Goal: Task Accomplishment & Management: Manage account settings

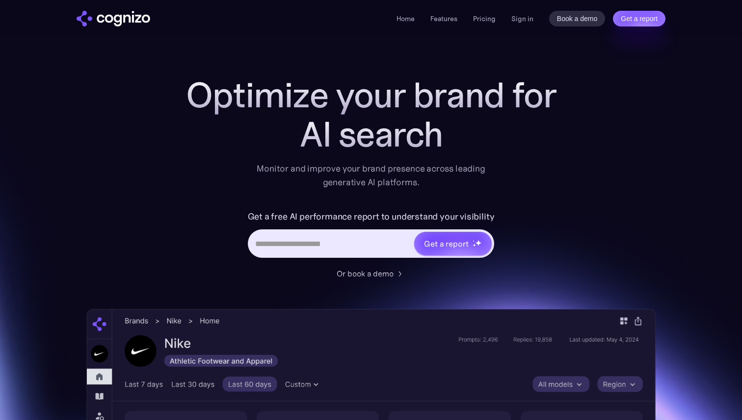
click at [409, 23] on li "Home" at bounding box center [405, 19] width 18 height 12
click at [406, 19] on link "Home" at bounding box center [405, 18] width 18 height 9
click at [124, 20] on img "home" at bounding box center [114, 19] width 74 height 16
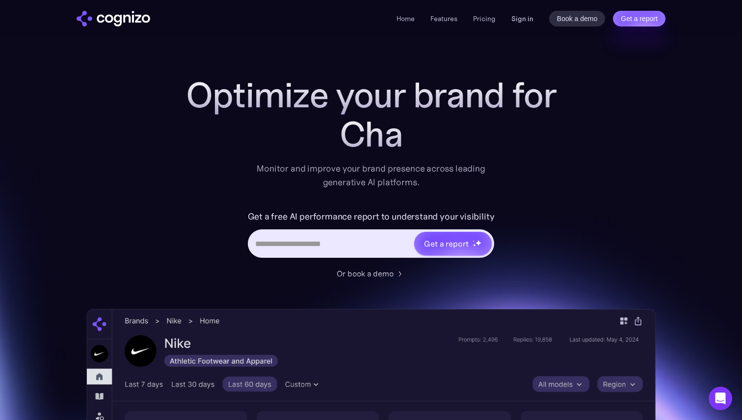
click at [524, 22] on link "Sign in" at bounding box center [522, 19] width 22 height 12
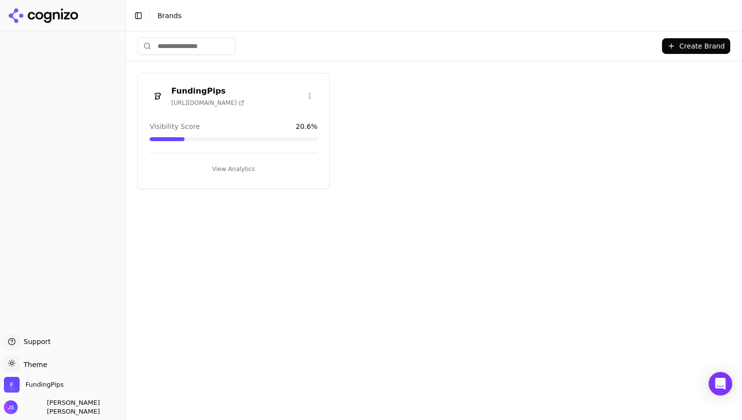
click at [282, 130] on div "Visibility Score 20.6 %" at bounding box center [234, 132] width 168 height 20
click at [229, 105] on div "FundingPips [URL][DOMAIN_NAME]" at bounding box center [233, 97] width 191 height 25
click at [170, 90] on div "FundingPips [URL][DOMAIN_NAME]" at bounding box center [197, 96] width 95 height 22
click at [227, 166] on button "View Analytics" at bounding box center [234, 169] width 168 height 16
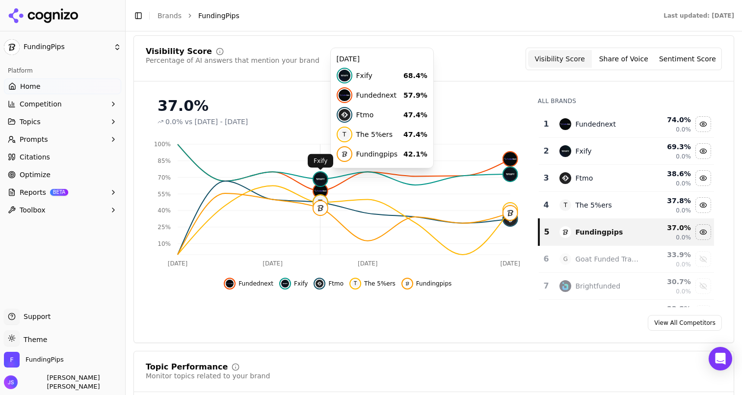
scroll to position [134, 0]
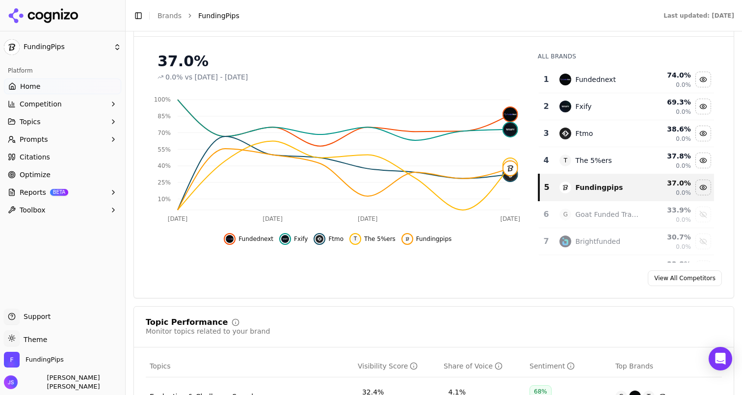
click at [32, 158] on span "Citations" at bounding box center [35, 157] width 30 height 10
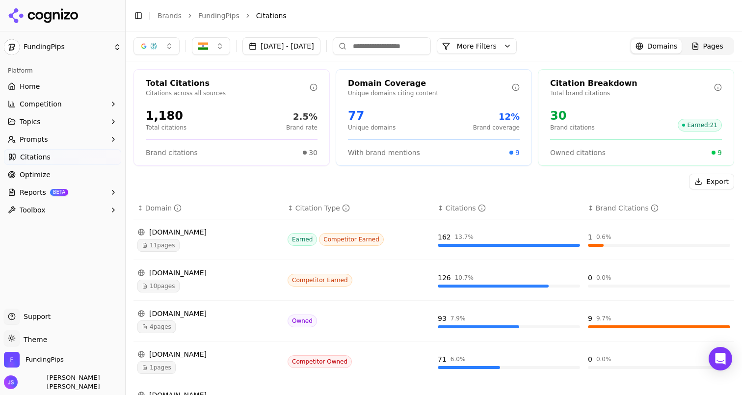
click at [257, 47] on button "Sep 25, 2025 - Oct 02, 2025" at bounding box center [281, 46] width 78 height 18
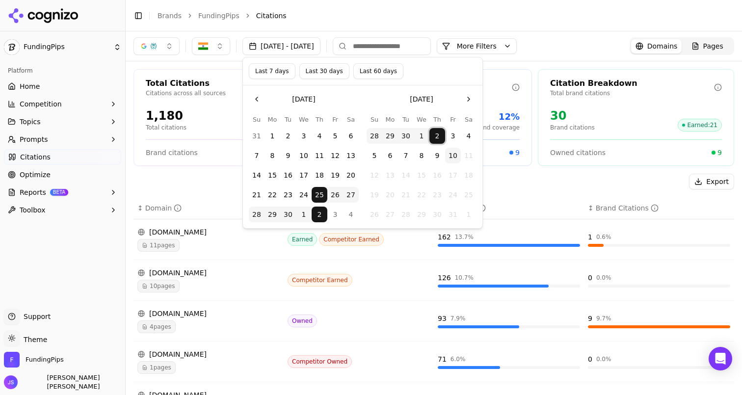
click at [433, 135] on button "2" at bounding box center [437, 136] width 16 height 16
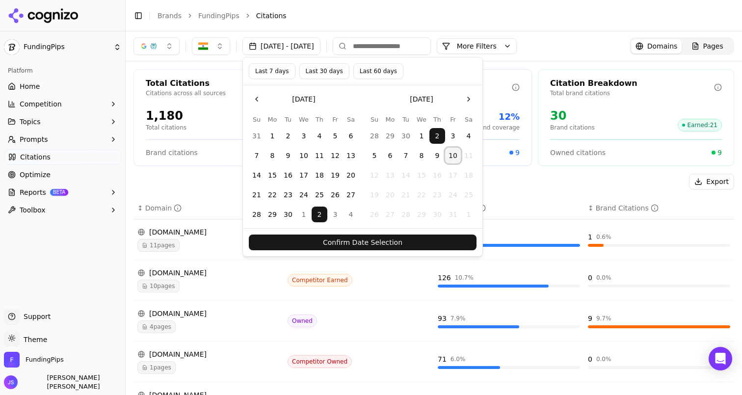
click at [449, 155] on button "10" at bounding box center [453, 156] width 16 height 16
click at [421, 133] on button "1" at bounding box center [421, 136] width 16 height 16
click at [377, 243] on button "Confirm Date Selection" at bounding box center [363, 242] width 228 height 16
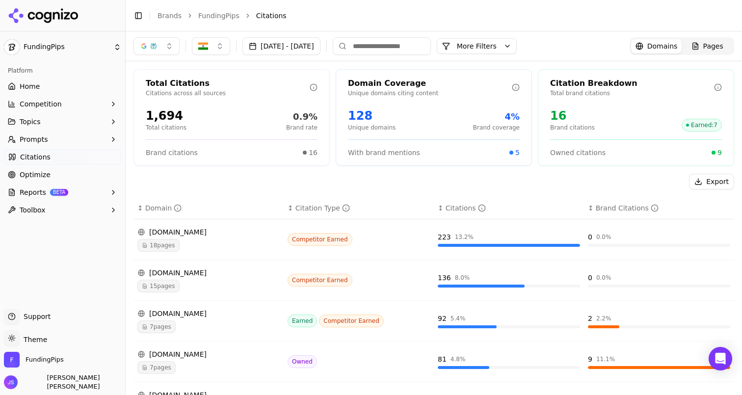
click at [395, 52] on input at bounding box center [382, 46] width 98 height 18
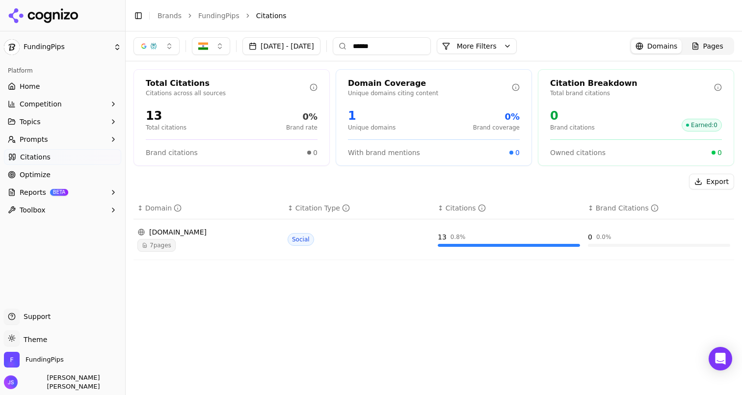
type input "******"
click at [162, 48] on button "button" at bounding box center [156, 46] width 46 height 18
click at [145, 88] on span "ChatGPT-Search" at bounding box center [153, 85] width 55 height 10
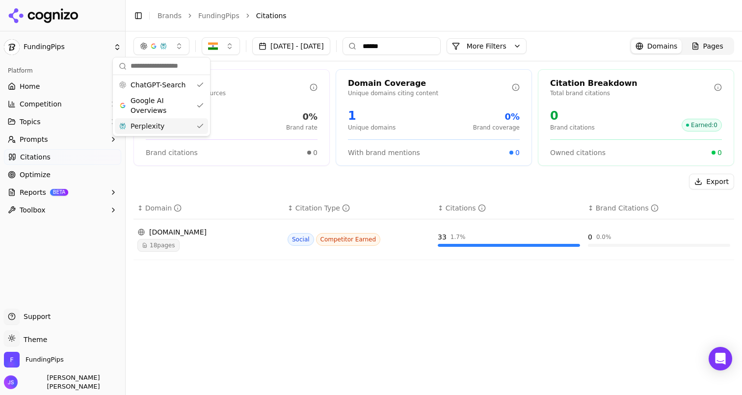
click at [420, 48] on input "******" at bounding box center [391, 46] width 98 height 18
click at [165, 243] on span "18 pages" at bounding box center [158, 245] width 42 height 13
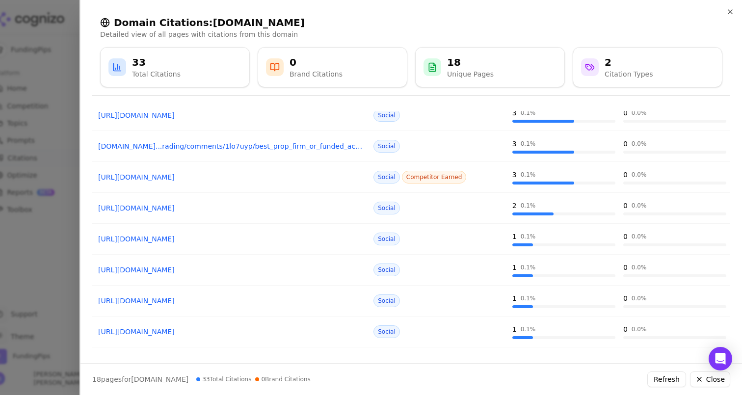
scroll to position [144, 0]
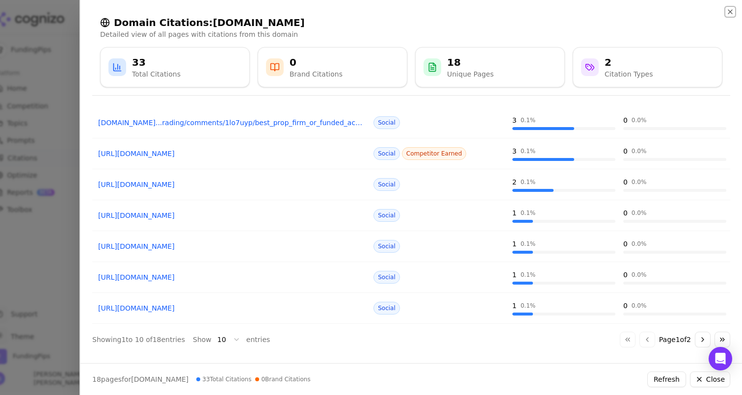
click at [728, 14] on icon "button" at bounding box center [730, 12] width 8 height 8
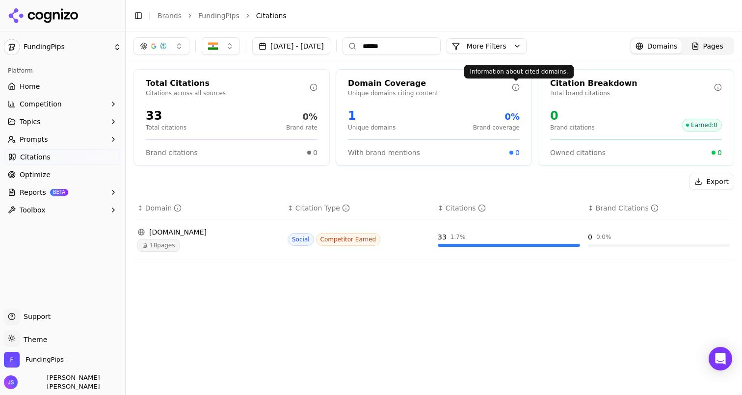
click at [526, 39] on button "More Filters" at bounding box center [486, 46] width 80 height 16
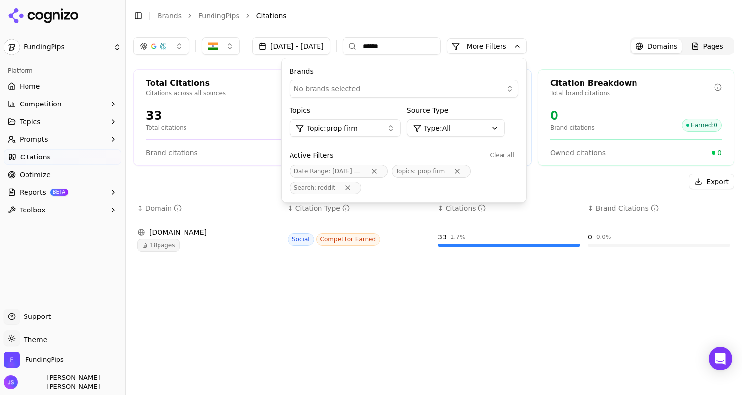
click at [401, 128] on button "Topic: prop firm" at bounding box center [344, 128] width 111 height 18
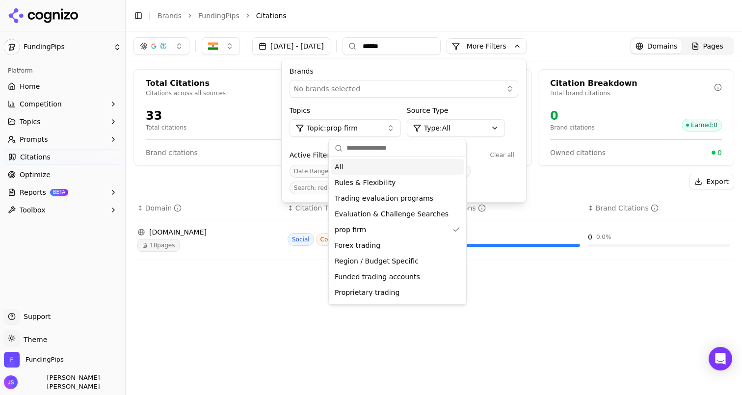
click at [390, 167] on div "All" at bounding box center [397, 167] width 133 height 16
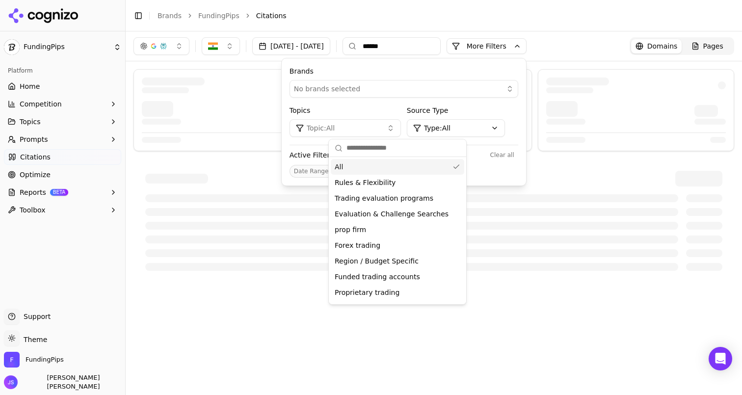
click at [401, 128] on button "Topic: All" at bounding box center [344, 128] width 111 height 18
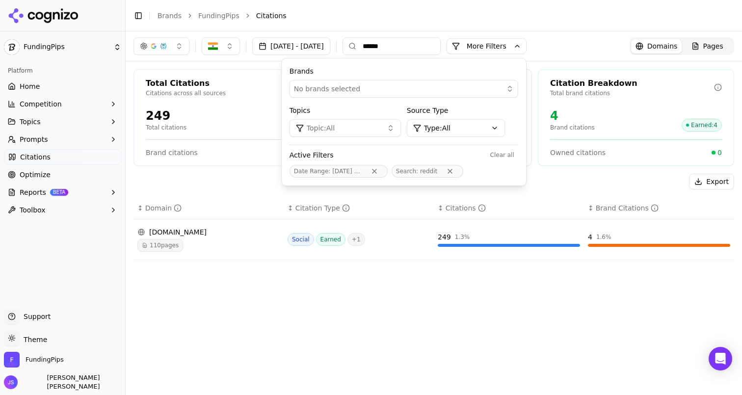
click at [423, 272] on div "Total Citations Citations across all sources 249 Total citations 1.6% Brand rat…" at bounding box center [434, 168] width 616 height 214
click at [168, 234] on div "reddit.com" at bounding box center [208, 232] width 142 height 10
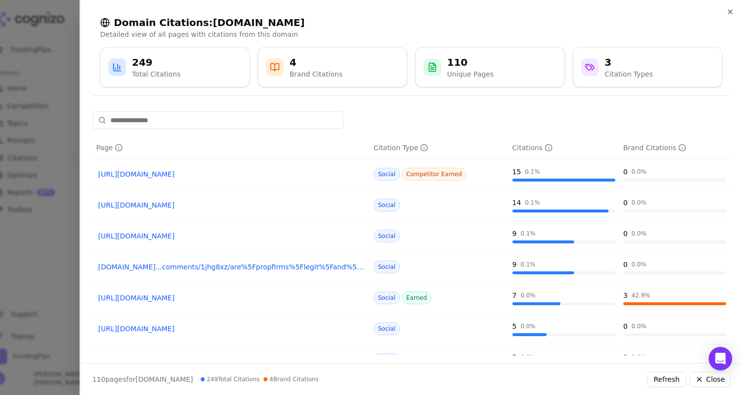
click at [315, 67] on div "4" at bounding box center [315, 62] width 53 height 14
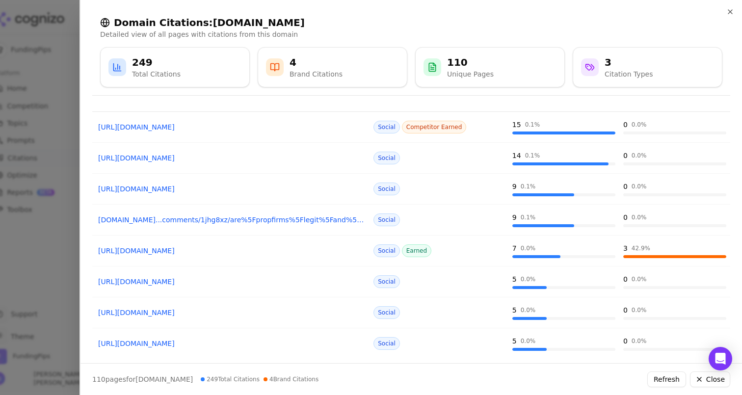
scroll to position [38, 0]
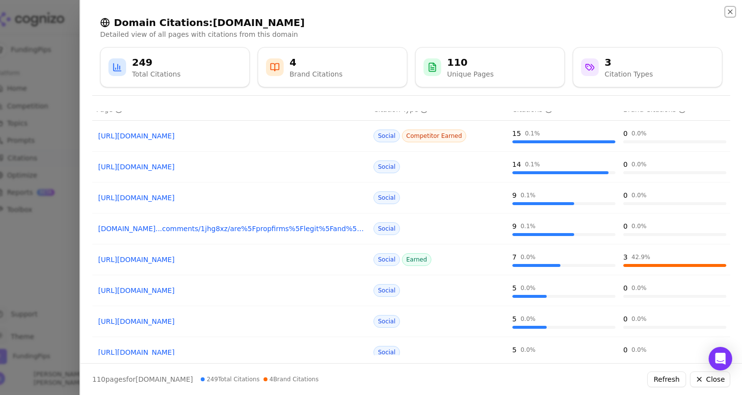
click at [727, 11] on icon "button" at bounding box center [730, 12] width 8 height 8
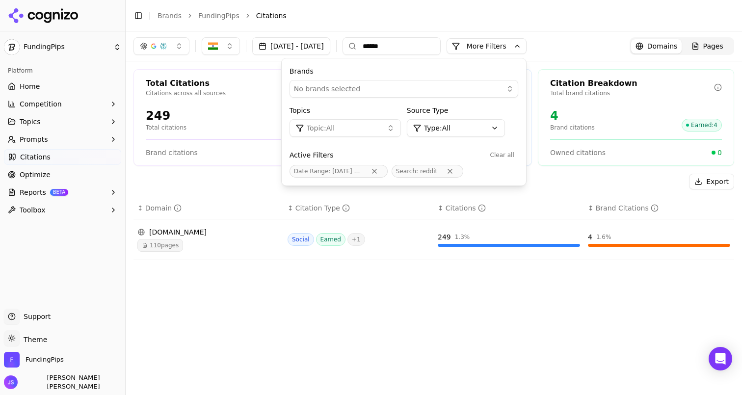
click at [713, 49] on span "Pages" at bounding box center [713, 46] width 20 height 10
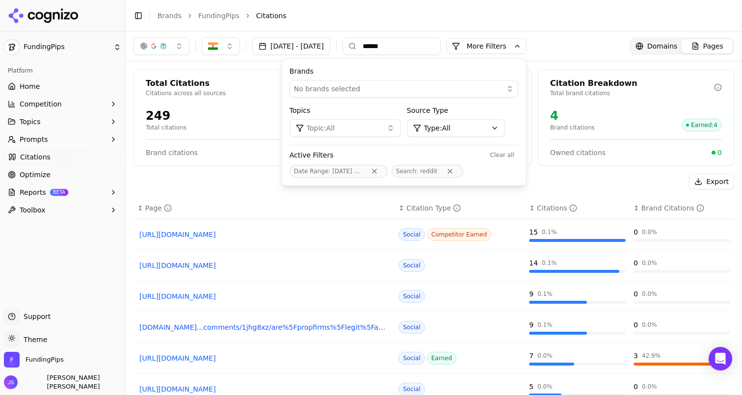
click at [401, 130] on button "Topic: All" at bounding box center [344, 128] width 111 height 18
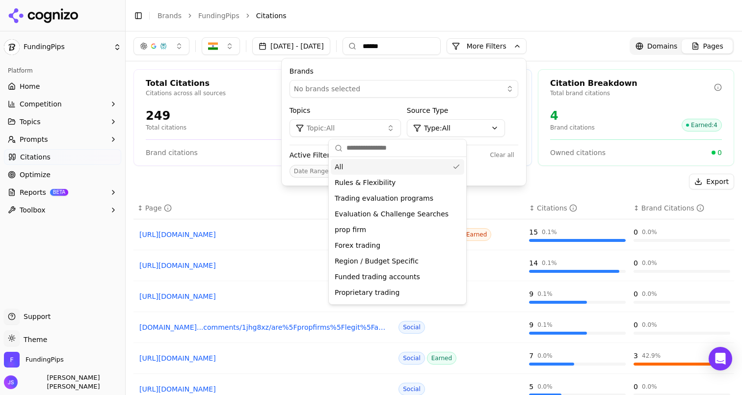
click at [487, 127] on html "FundingPips Platform Home Competition Topics Prompts Citations Optimize Reports…" at bounding box center [371, 197] width 742 height 395
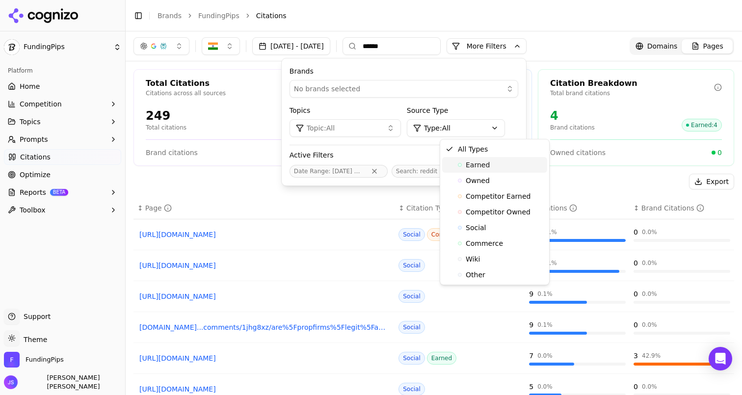
click at [480, 167] on span "Earned" at bounding box center [477, 165] width 24 height 10
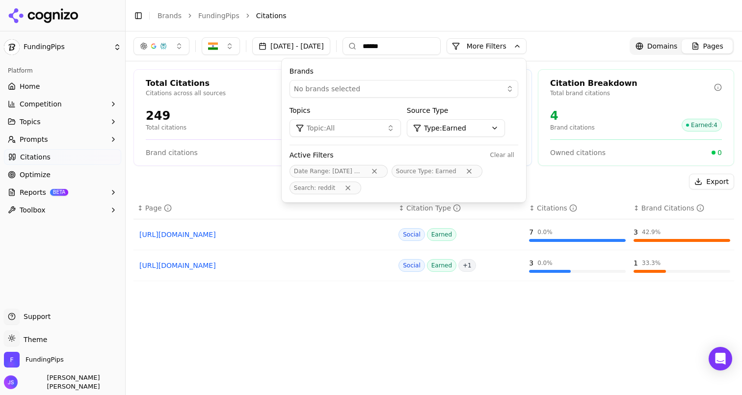
click at [399, 312] on div "↕ Page ↕ Citation Type ↕ Citations ↕ Brand Citations https://reddit.com//r/Fore…" at bounding box center [433, 303] width 600 height 213
click at [50, 192] on span "BETA" at bounding box center [59, 192] width 18 height 7
click at [83, 194] on button "Reports BETA" at bounding box center [62, 192] width 117 height 16
click at [19, 189] on button "Reports BETA" at bounding box center [62, 192] width 117 height 16
click at [27, 209] on span "PDF" at bounding box center [62, 208] width 85 height 10
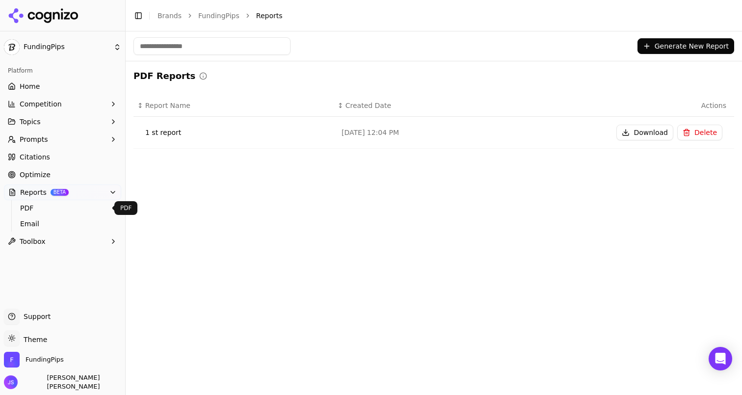
click at [670, 47] on button "Generate New Report" at bounding box center [685, 46] width 97 height 16
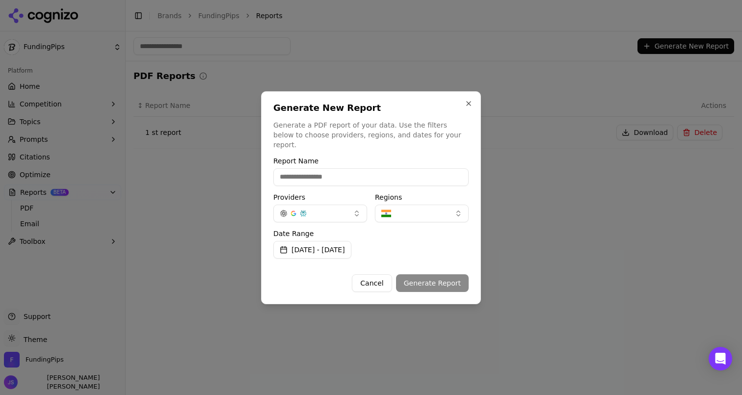
click at [339, 244] on button "Oct 01, 2025 - Oct 10, 2025" at bounding box center [312, 250] width 78 height 18
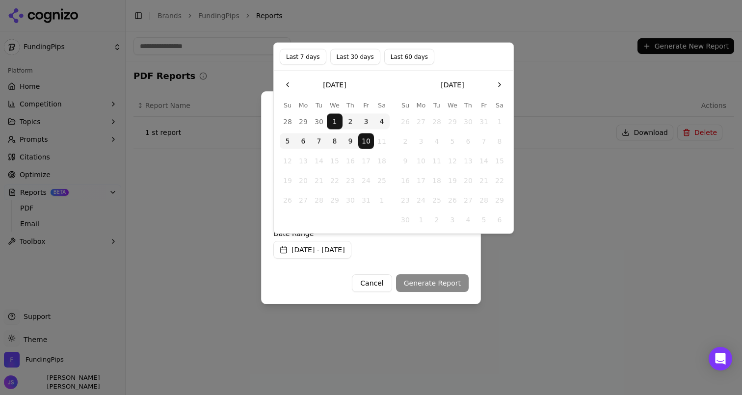
click at [328, 266] on div "Cancel Generate Report" at bounding box center [370, 279] width 195 height 26
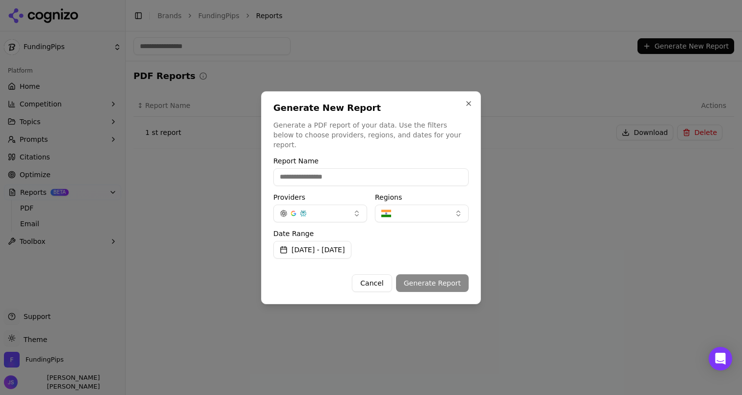
click at [328, 174] on input "Report Name" at bounding box center [370, 177] width 195 height 18
type input "***"
click at [442, 280] on button "Generate Report" at bounding box center [432, 283] width 73 height 18
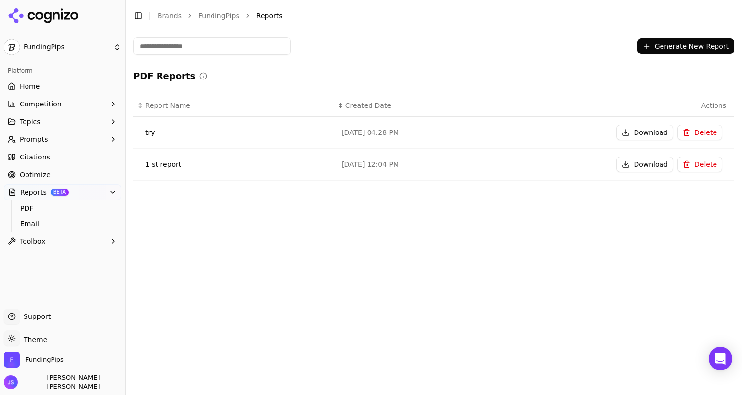
click at [631, 136] on button "Download" at bounding box center [644, 133] width 57 height 16
